Goal: Task Accomplishment & Management: Use online tool/utility

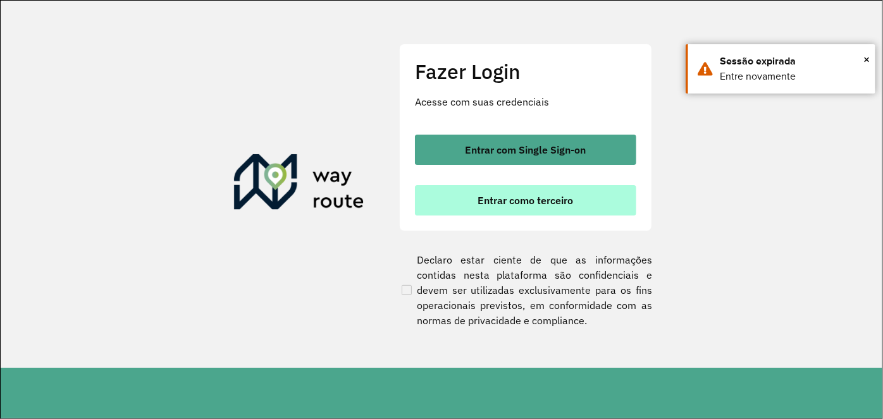
click at [525, 188] on button "Entrar como terceiro" at bounding box center [525, 200] width 221 height 30
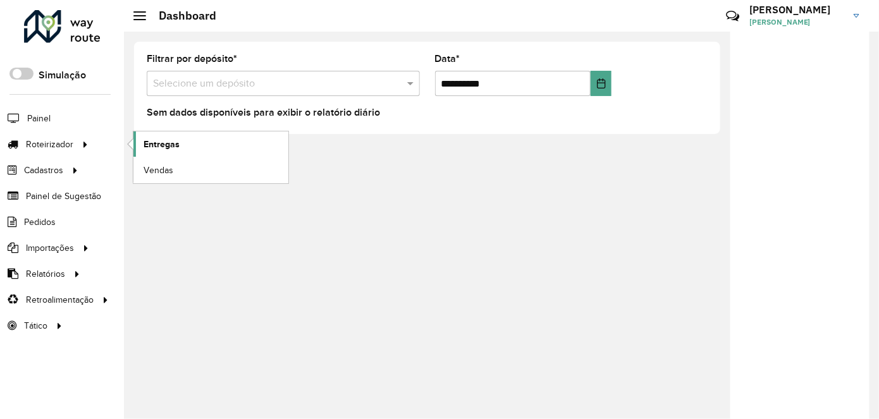
click at [172, 141] on span "Entregas" at bounding box center [162, 144] width 36 height 13
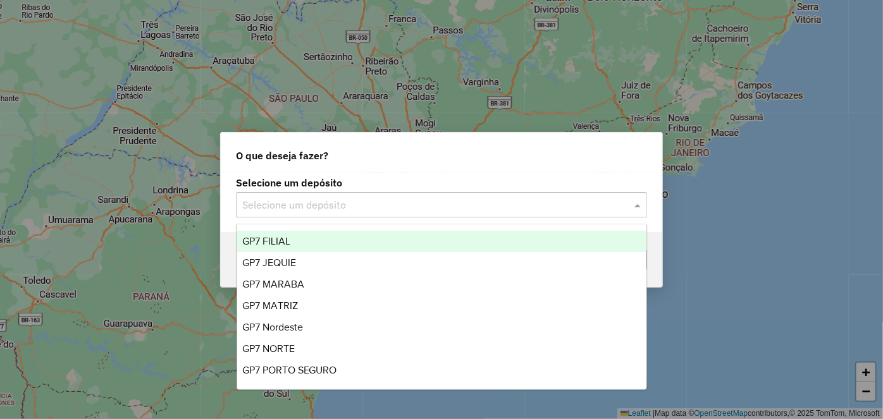
click at [377, 211] on input "text" at bounding box center [428, 205] width 373 height 15
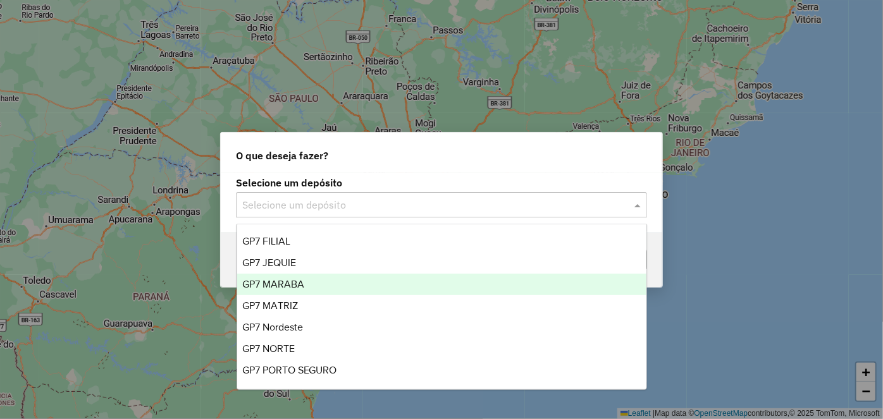
click at [344, 288] on div "GP7 MARABA" at bounding box center [441, 284] width 409 height 21
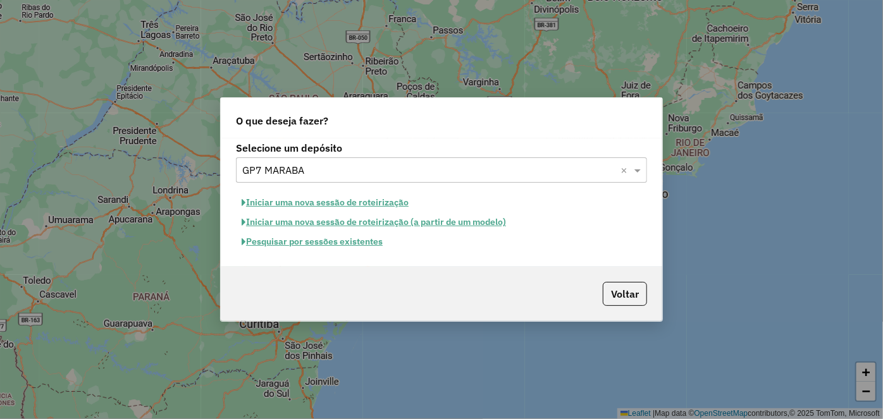
click at [358, 248] on button "Pesquisar por sessões existentes" at bounding box center [312, 242] width 152 height 20
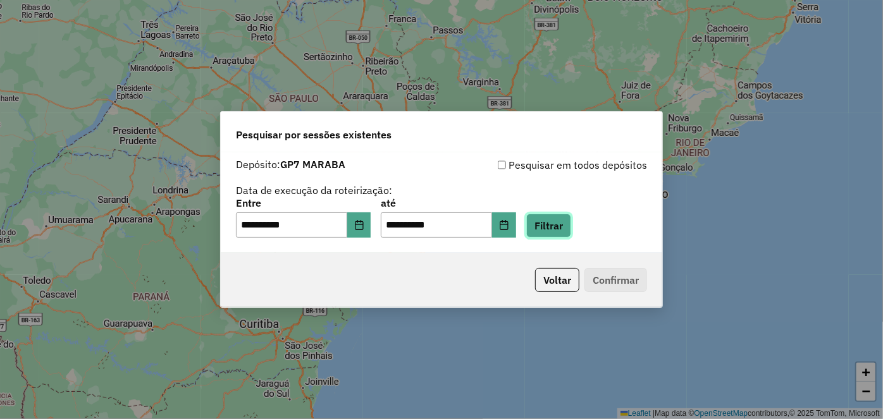
click at [554, 227] on button "Filtrar" at bounding box center [548, 226] width 45 height 24
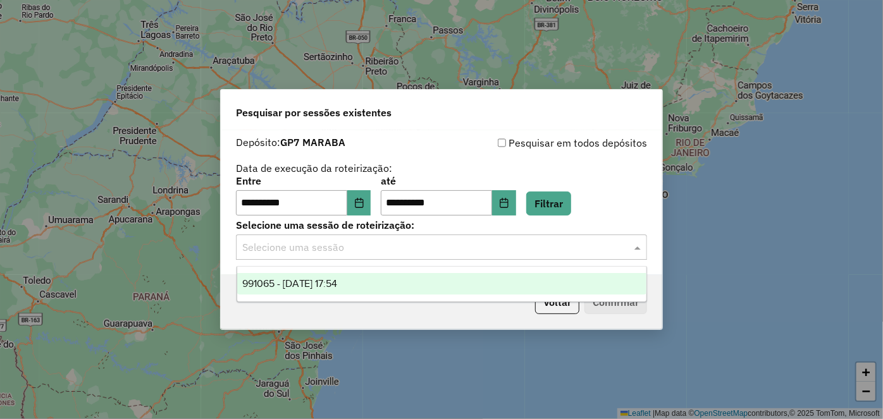
click at [417, 243] on input "text" at bounding box center [428, 247] width 373 height 15
click at [331, 286] on span "991065 - 19/08/2025 17:54" at bounding box center [289, 283] width 95 height 11
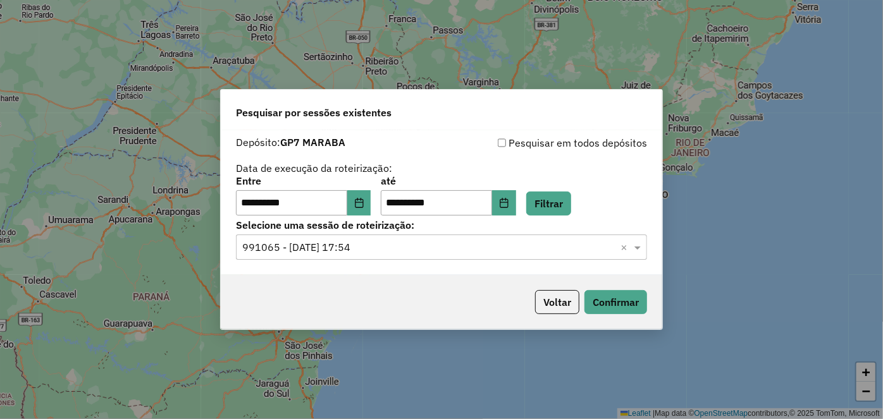
click at [462, 282] on div "Voltar Confirmar" at bounding box center [441, 302] width 441 height 54
click at [606, 295] on button "Confirmar" at bounding box center [615, 302] width 63 height 24
